Goal: Task Accomplishment & Management: Use online tool/utility

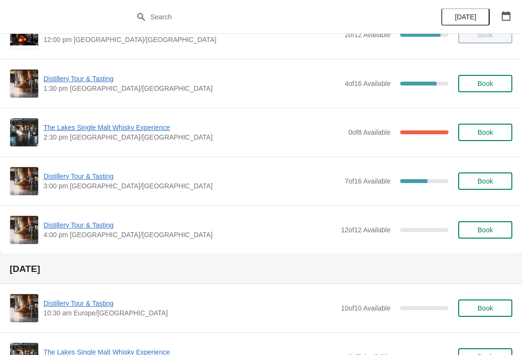
scroll to position [134, 0]
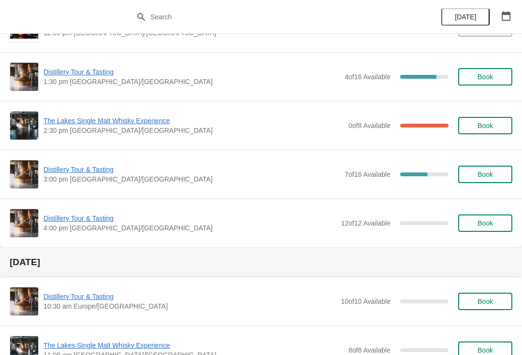
click at [58, 215] on span "Distillery Tour & Tasting" at bounding box center [190, 219] width 292 height 10
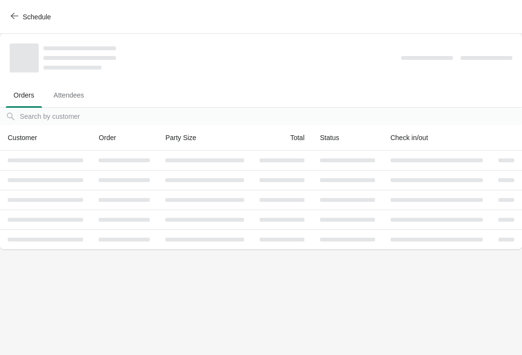
scroll to position [0, 0]
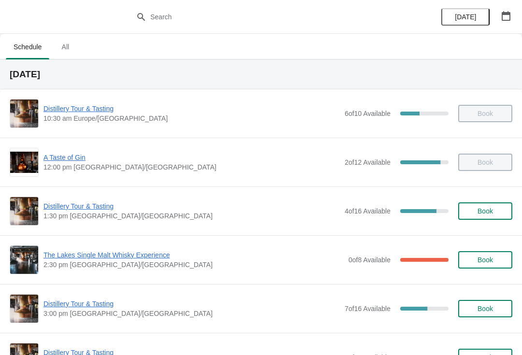
click at [79, 208] on span "Distillery Tour & Tasting" at bounding box center [192, 207] width 296 height 10
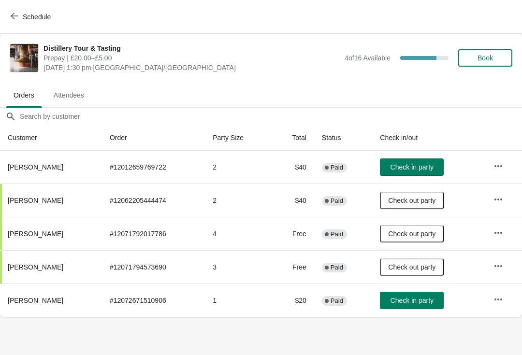
click at [434, 167] on span "Check in party" at bounding box center [412, 167] width 43 height 8
click at [409, 302] on span "Check in party" at bounding box center [412, 301] width 43 height 8
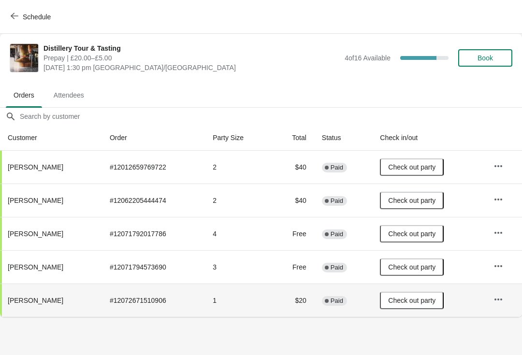
click at [23, 11] on button "Schedule" at bounding box center [32, 16] width 54 height 17
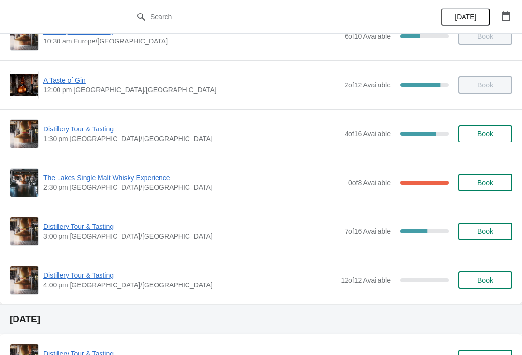
scroll to position [92, 0]
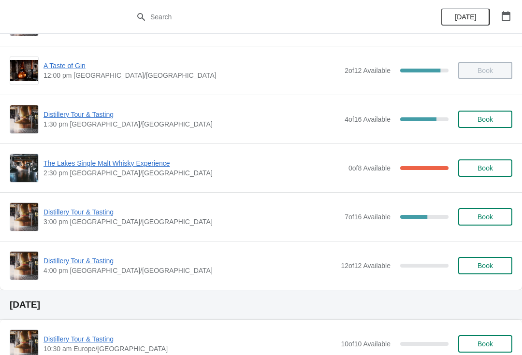
click at [112, 162] on span "The Lakes Single Malt Whisky Experience" at bounding box center [194, 164] width 300 height 10
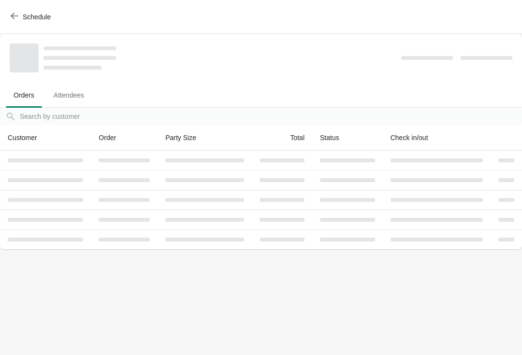
scroll to position [0, 0]
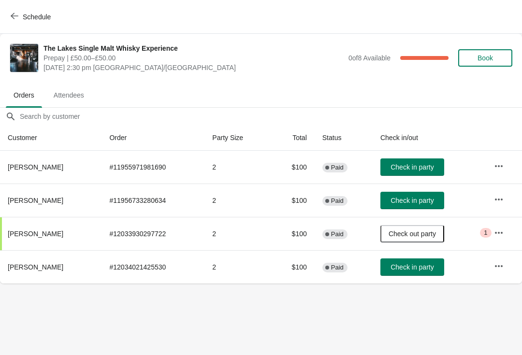
click at [430, 169] on span "Check in party" at bounding box center [412, 167] width 43 height 8
click at [491, 242] on td "Critical 1" at bounding box center [504, 233] width 36 height 33
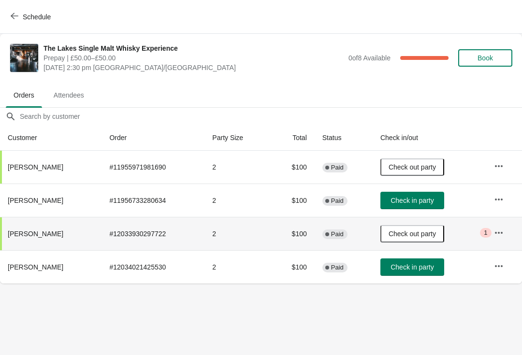
click at [492, 232] on button "button" at bounding box center [498, 232] width 17 height 17
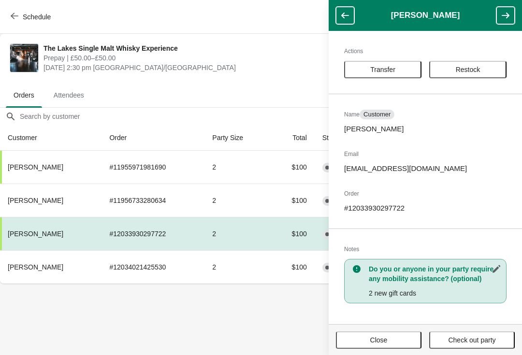
click at [386, 341] on span "Close" at bounding box center [378, 340] width 17 height 8
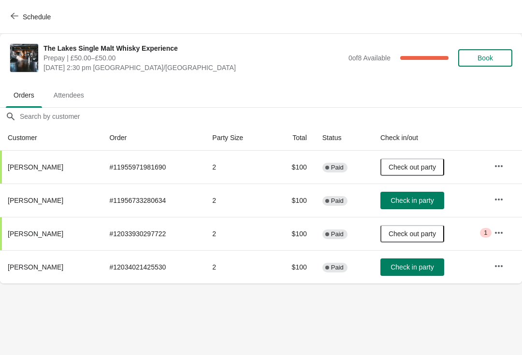
click at [496, 233] on icon "button" at bounding box center [499, 233] width 8 height 2
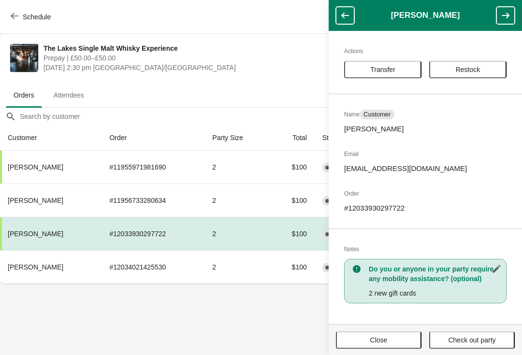
click at [381, 340] on span "Close" at bounding box center [378, 340] width 17 height 8
